Goal: Task Accomplishment & Management: Manage account settings

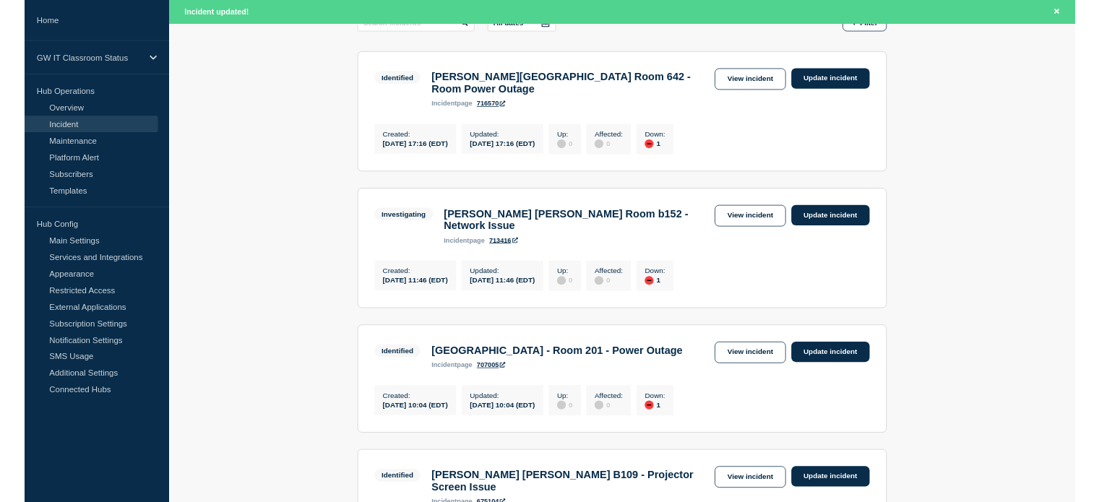
scroll to position [262, 0]
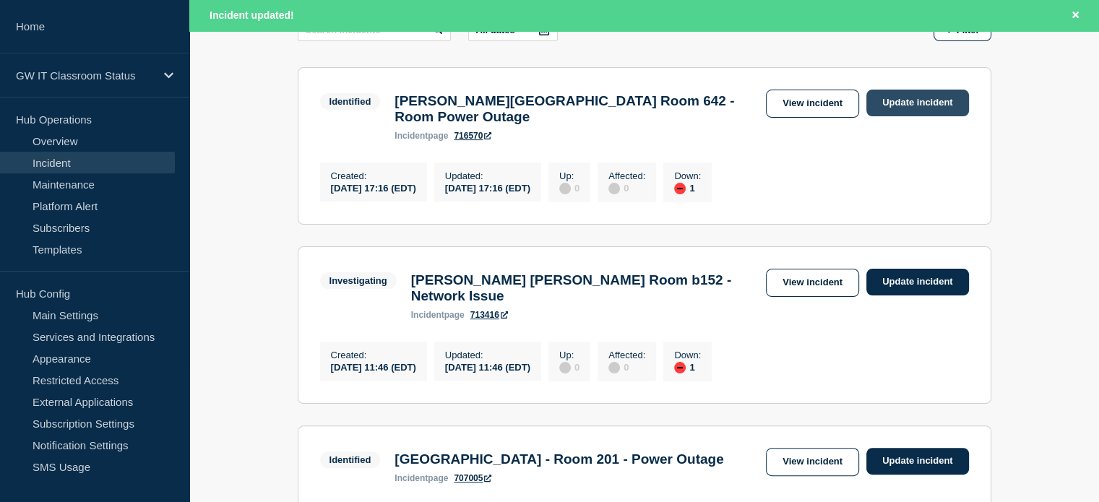
click at [923, 98] on link "Update incident" at bounding box center [917, 103] width 103 height 27
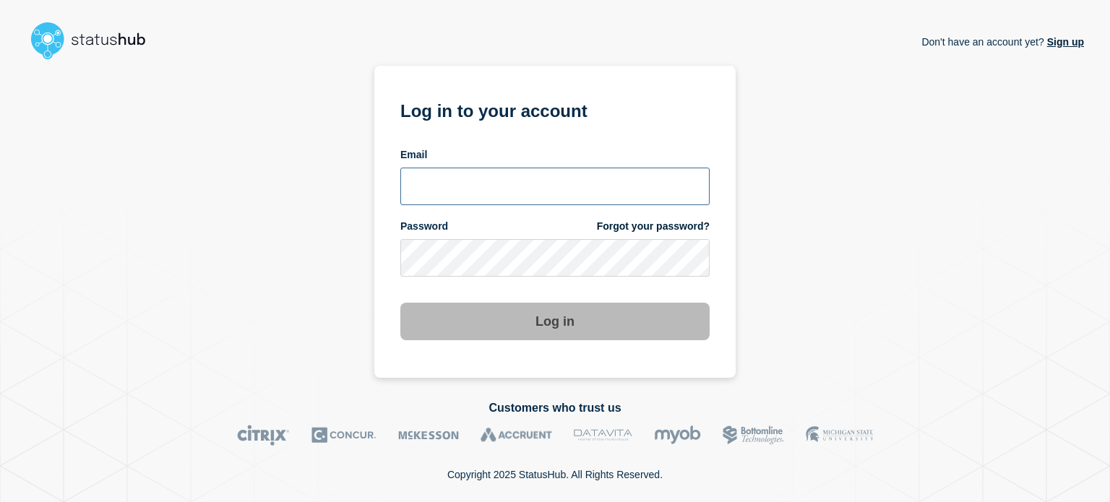
click at [509, 187] on input "email input" at bounding box center [554, 187] width 309 height 38
click at [488, 186] on input "[PERSON_NAME][EMAIL_ADDRESS][DOMAIN_NAME]" at bounding box center [554, 187] width 309 height 38
click at [484, 187] on input "[PERSON_NAME][EMAIL_ADDRESS][DOMAIN_NAME]" at bounding box center [554, 187] width 309 height 38
type input "[PERSON_NAME][EMAIL_ADDRESS][DOMAIN_NAME]"
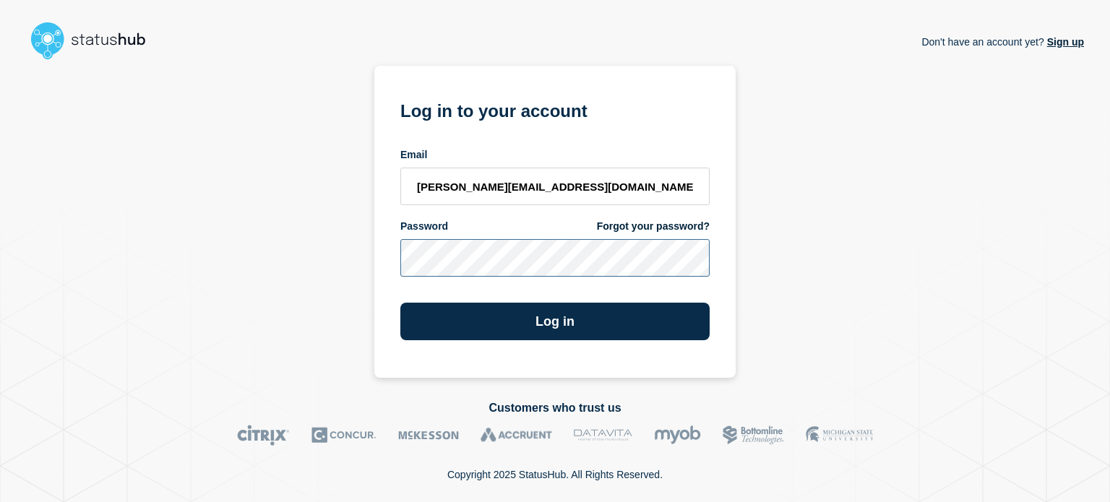
click at [400, 303] on button "Log in" at bounding box center [554, 322] width 309 height 38
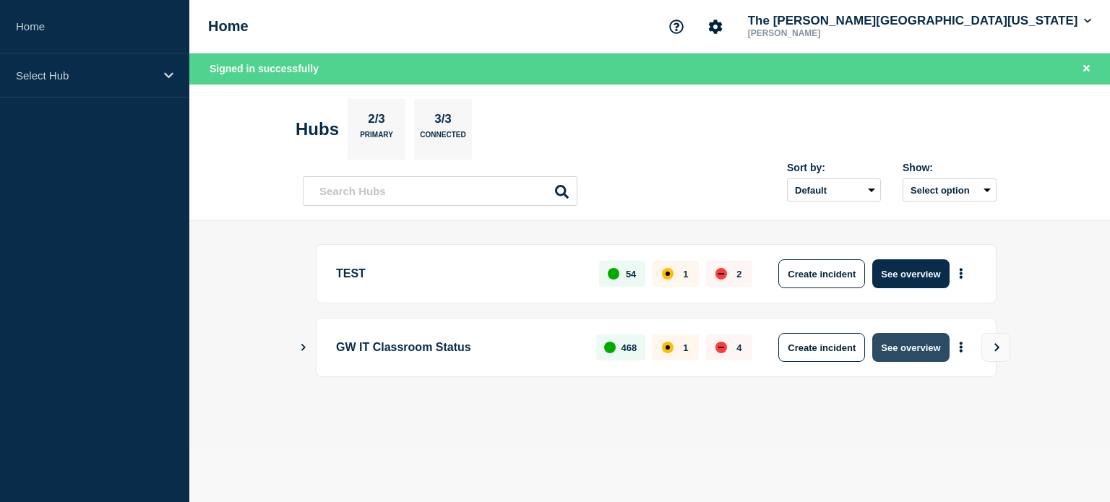
click at [899, 346] on button "See overview" at bounding box center [910, 347] width 77 height 29
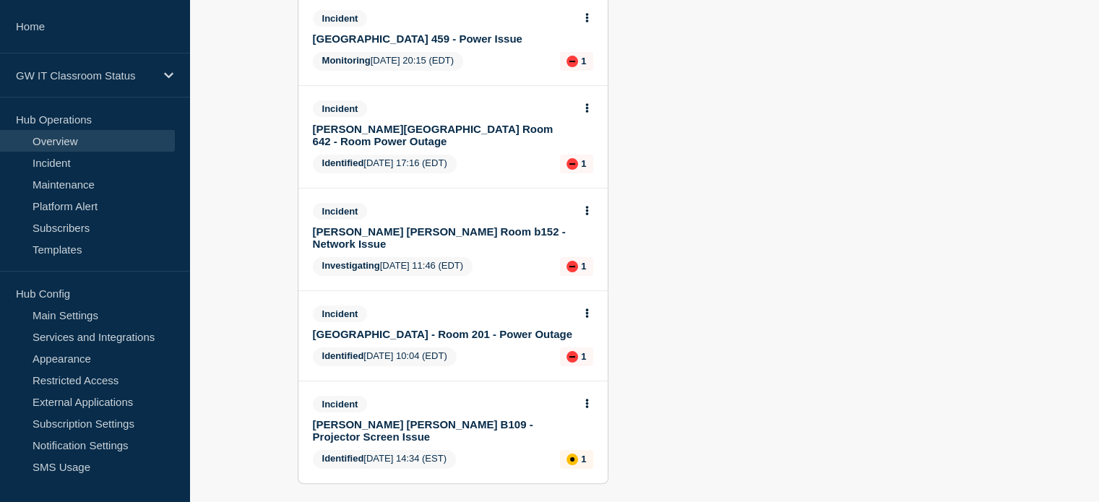
scroll to position [159, 0]
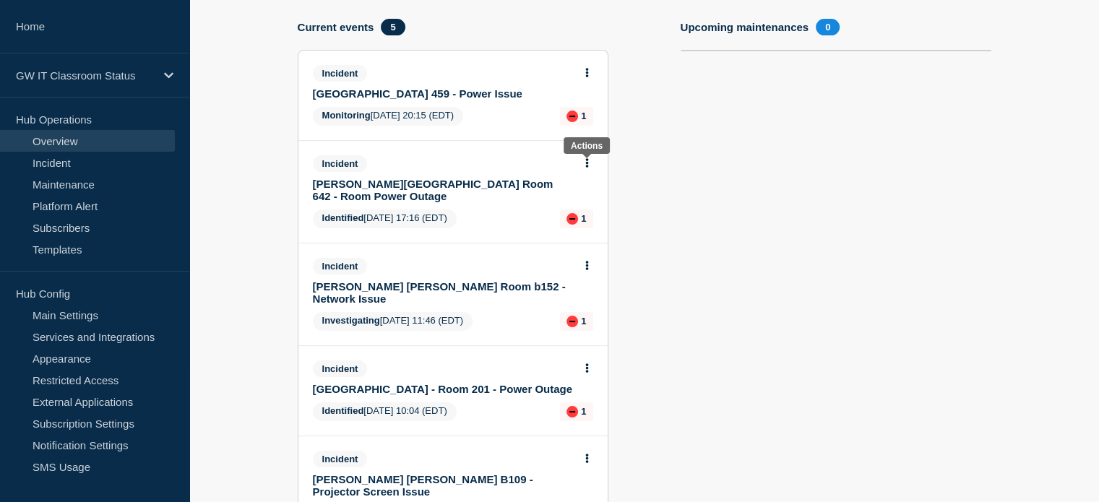
click at [586, 164] on icon at bounding box center [586, 162] width 3 height 9
click at [571, 220] on link "Update incident" at bounding box center [586, 218] width 70 height 12
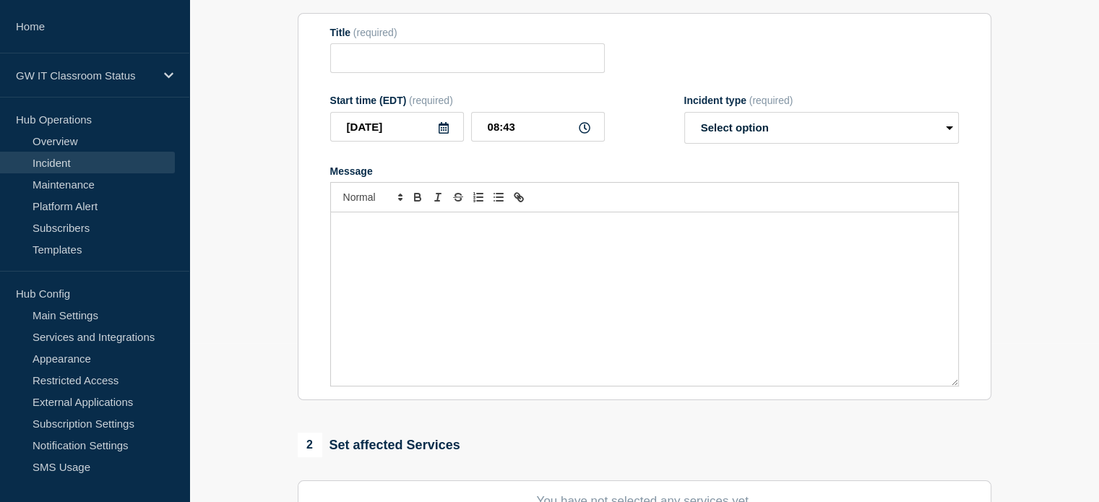
click at [571, 220] on div "Message" at bounding box center [644, 298] width 627 height 173
type input "Gelman Library Room 642 - Room Power Outage"
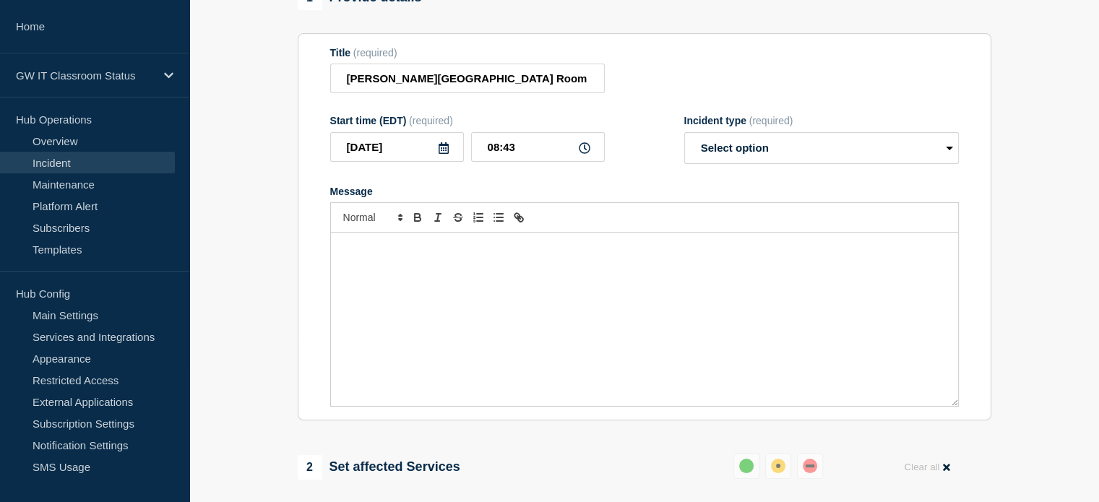
scroll to position [184, 0]
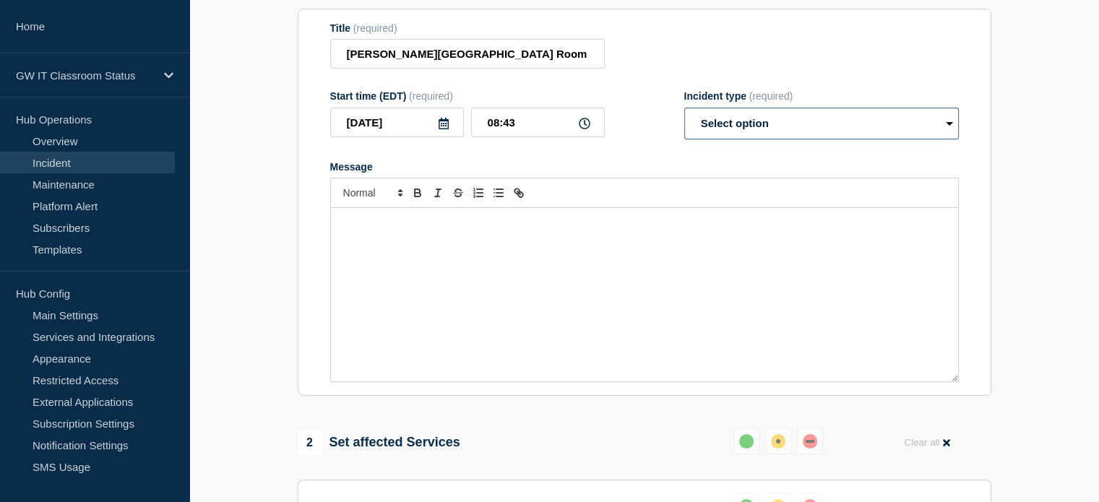
click at [791, 126] on select "Select option Investigating Identified Monitoring Resolved" at bounding box center [821, 124] width 275 height 32
select select "resolved"
click at [684, 116] on select "Select option Investigating Identified Monitoring Resolved" at bounding box center [821, 124] width 275 height 32
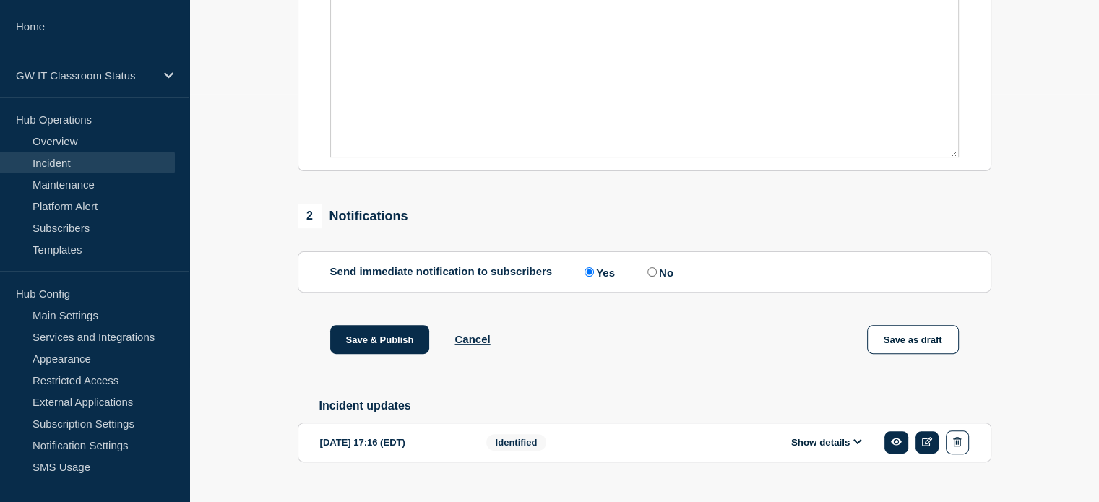
scroll to position [419, 0]
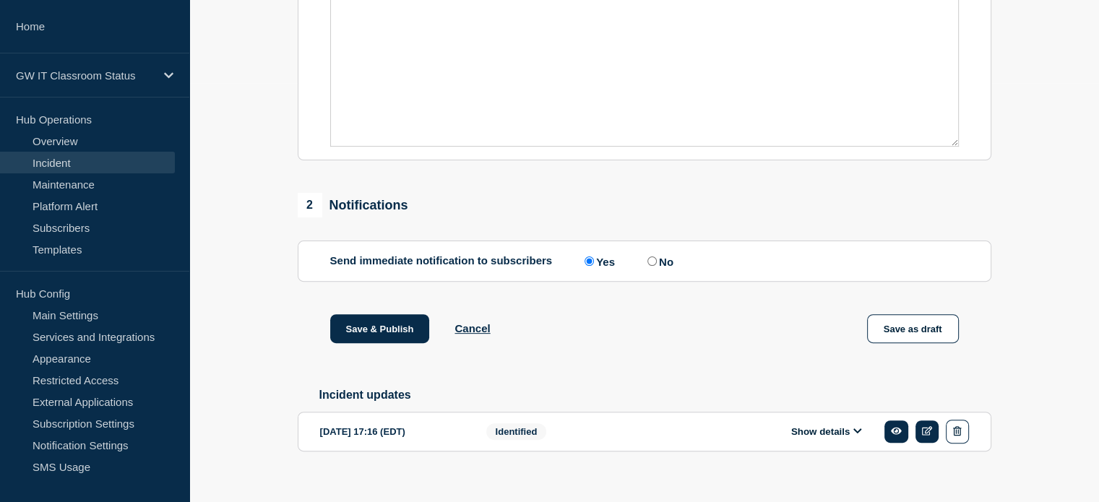
click at [656, 265] on input "No" at bounding box center [651, 261] width 9 height 9
radio input "true"
radio input "false"
click at [396, 329] on button "Save & Publish" at bounding box center [380, 328] width 100 height 29
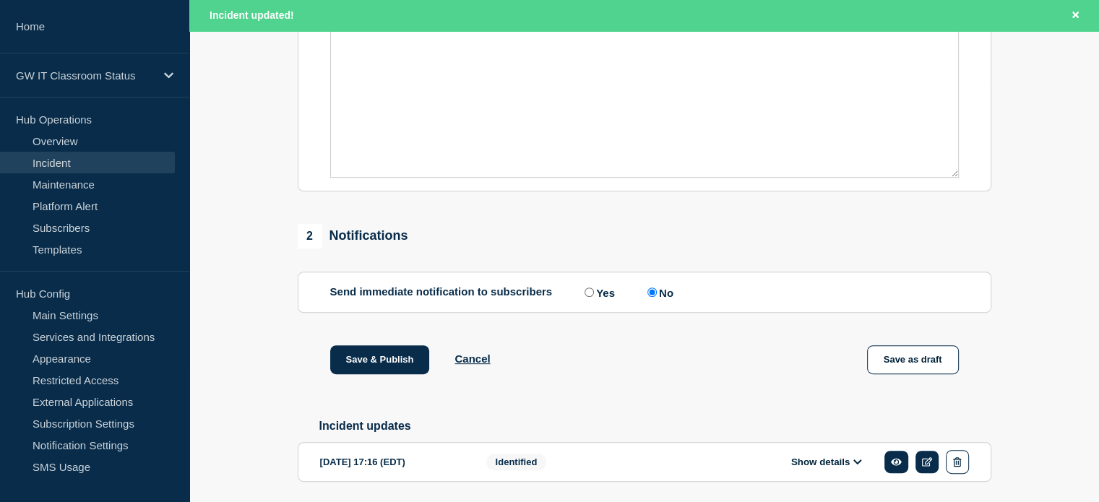
scroll to position [450, 0]
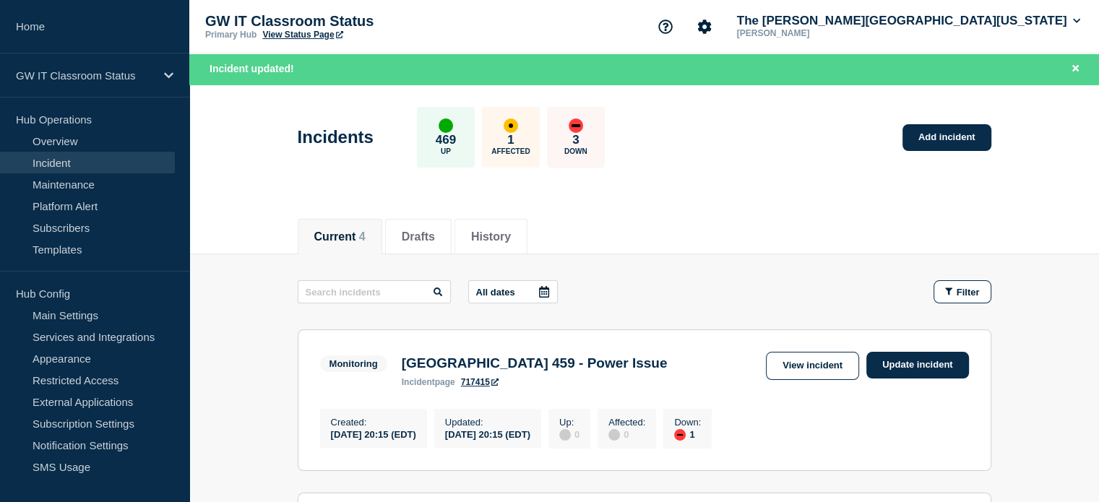
click at [798, 165] on div "Incidents 469 Up 1 Affected 3 Down Add incident" at bounding box center [644, 132] width 726 height 88
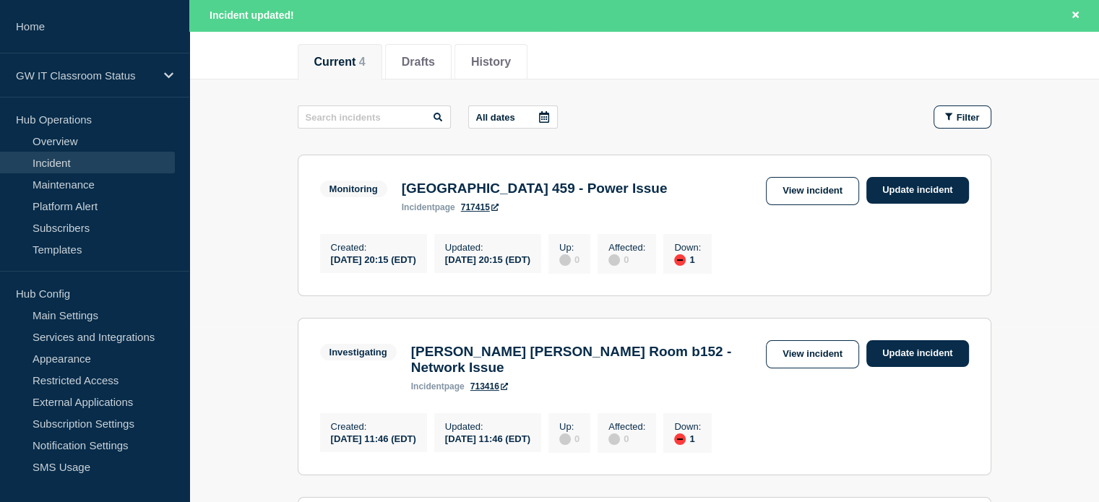
scroll to position [176, 0]
click at [912, 191] on link "Update incident" at bounding box center [917, 189] width 103 height 27
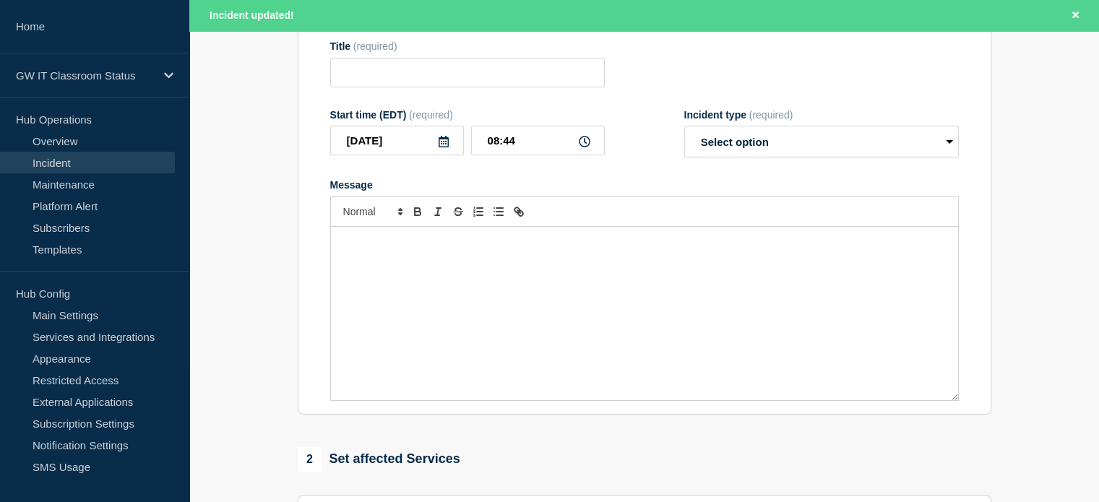
type input "Rome Hall Room 459 - Power Issue"
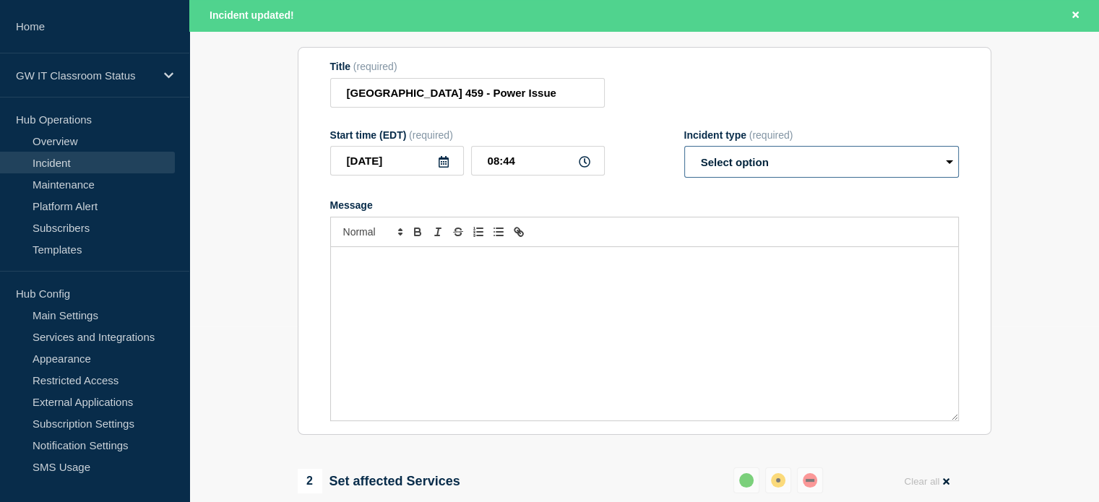
click at [874, 176] on select "Select option Investigating Identified Monitoring Resolved" at bounding box center [821, 162] width 275 height 32
select select "resolved"
click at [684, 155] on select "Select option Investigating Identified Monitoring Resolved" at bounding box center [821, 162] width 275 height 32
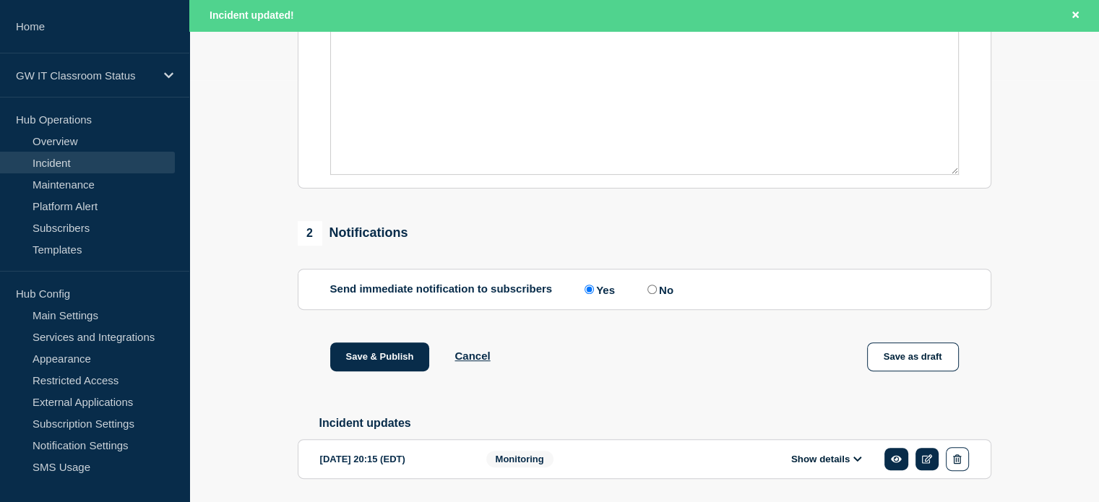
scroll to position [422, 0]
click at [651, 294] on input "No" at bounding box center [651, 289] width 9 height 9
radio input "true"
radio input "false"
click at [399, 352] on button "Save & Publish" at bounding box center [380, 357] width 100 height 29
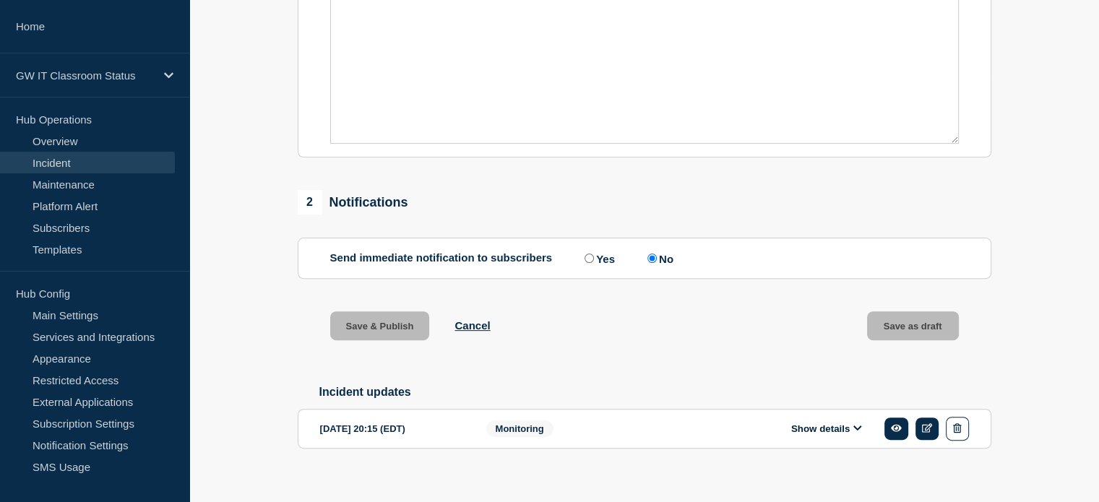
scroll to position [392, 0]
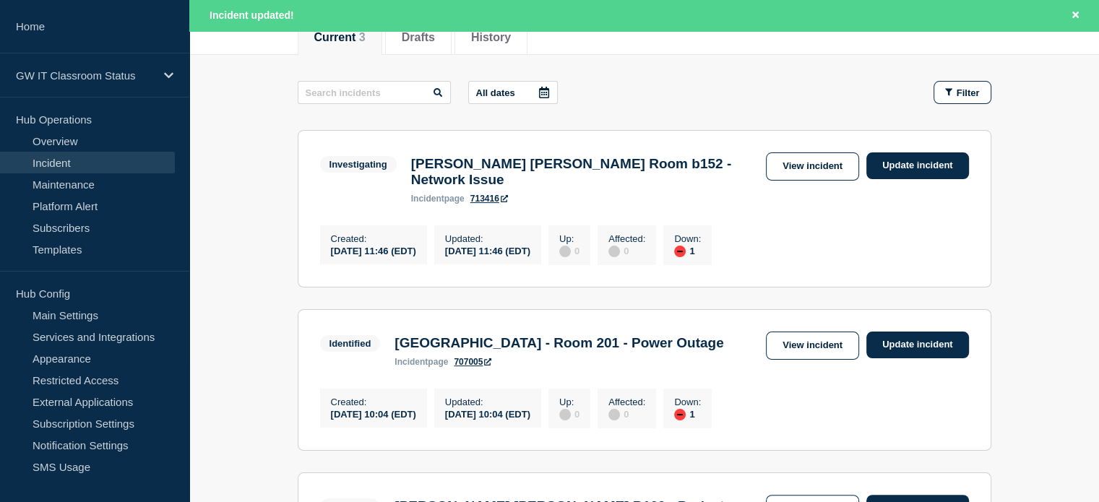
scroll to position [202, 0]
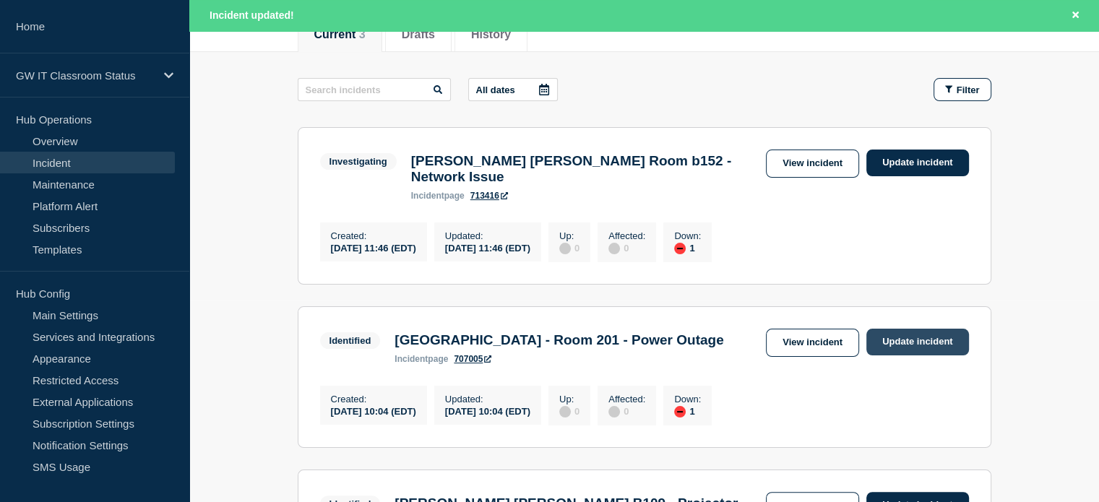
click at [900, 329] on link "Update incident" at bounding box center [917, 342] width 103 height 27
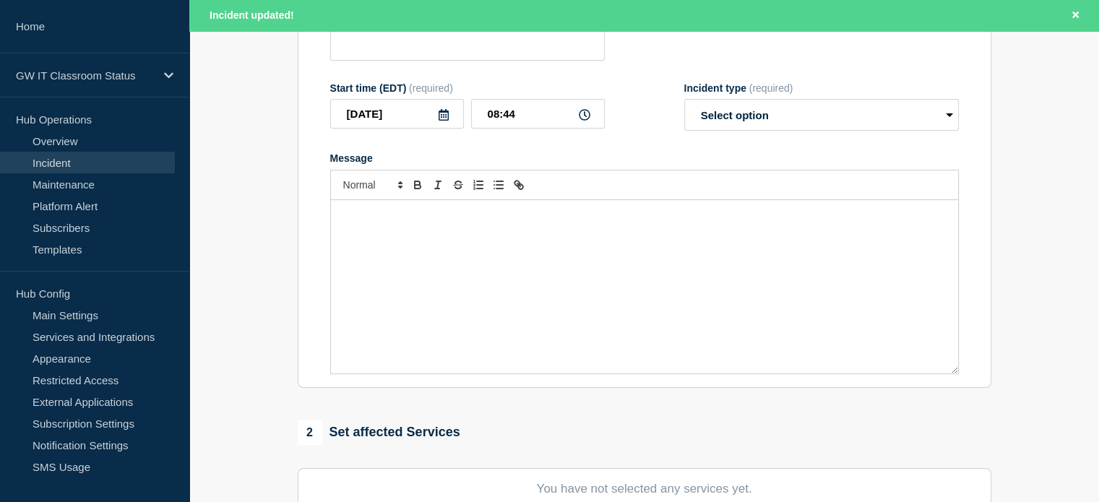
type input "Rome Hall - Room 201 - Power Outage"
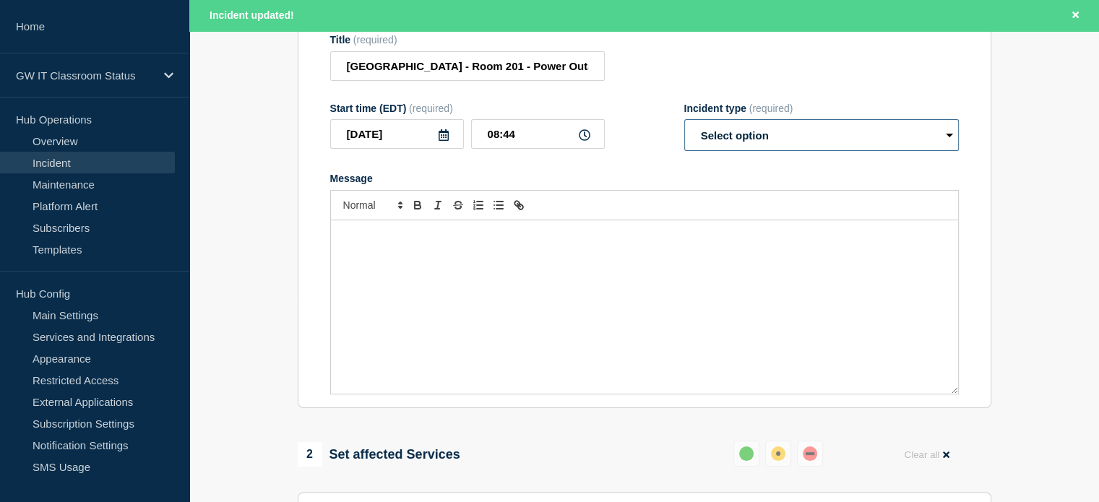
click at [916, 150] on select "Select option Investigating Identified Monitoring Resolved" at bounding box center [821, 135] width 275 height 32
select select "resolved"
click at [684, 128] on select "Select option Investigating Identified Monitoring Resolved" at bounding box center [821, 135] width 275 height 32
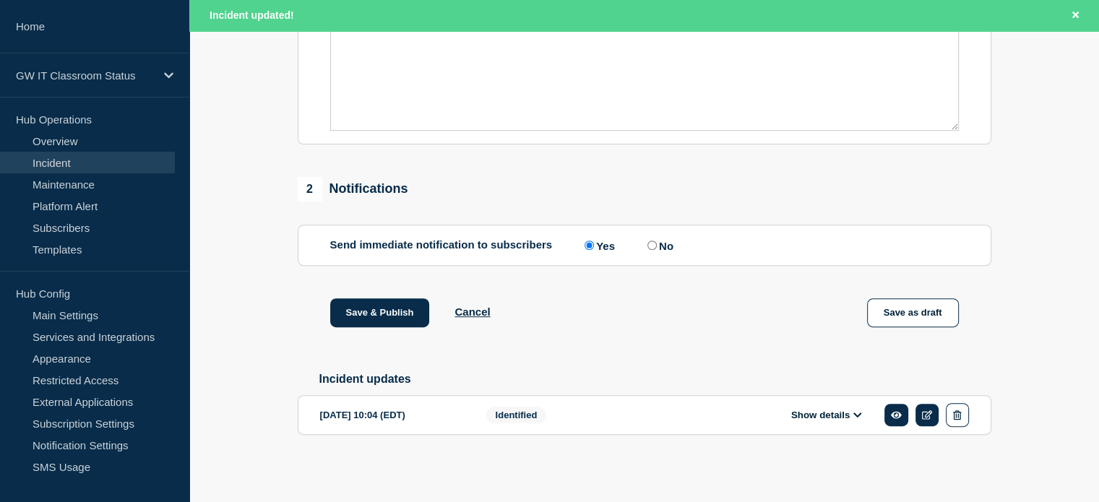
scroll to position [477, 0]
click at [653, 241] on input "No" at bounding box center [651, 245] width 9 height 9
radio input "true"
radio input "false"
click at [384, 316] on button "Save & Publish" at bounding box center [380, 312] width 100 height 29
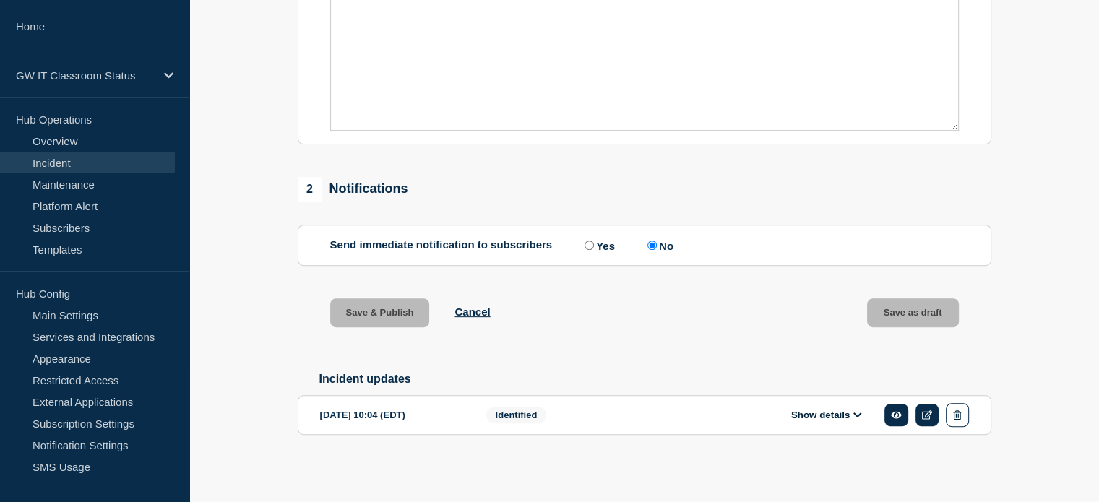
scroll to position [446, 0]
